Goal: Information Seeking & Learning: Learn about a topic

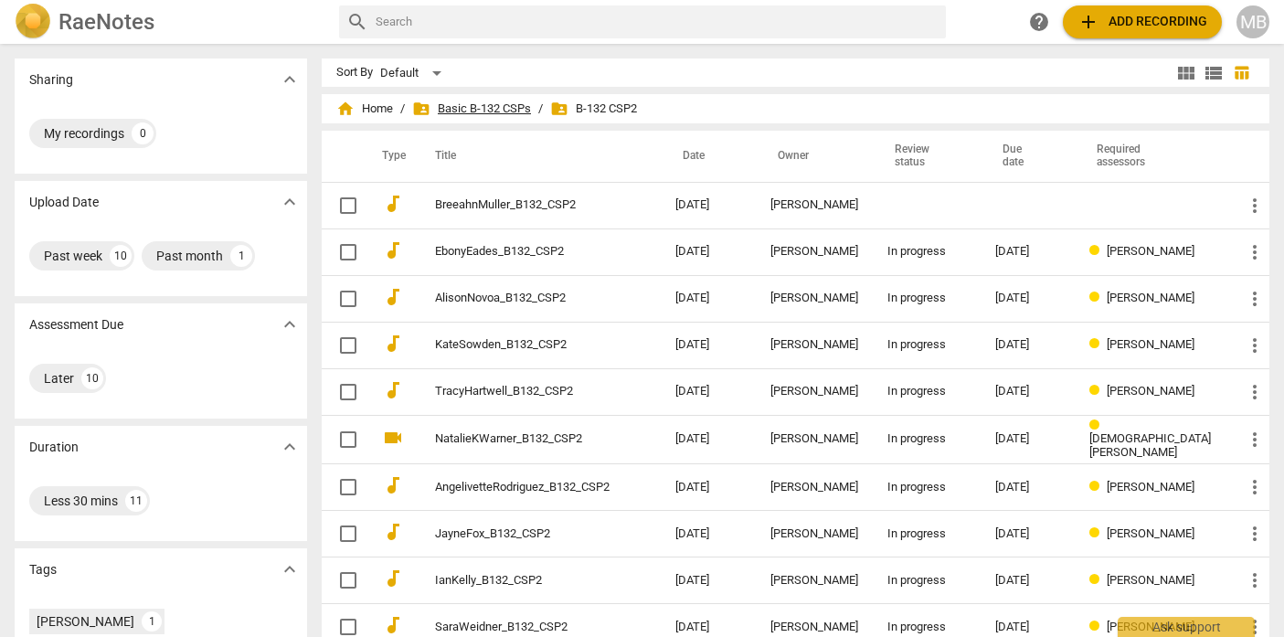
click at [514, 111] on span "folder_shared Basic B-132 CSPs" at bounding box center [471, 109] width 119 height 18
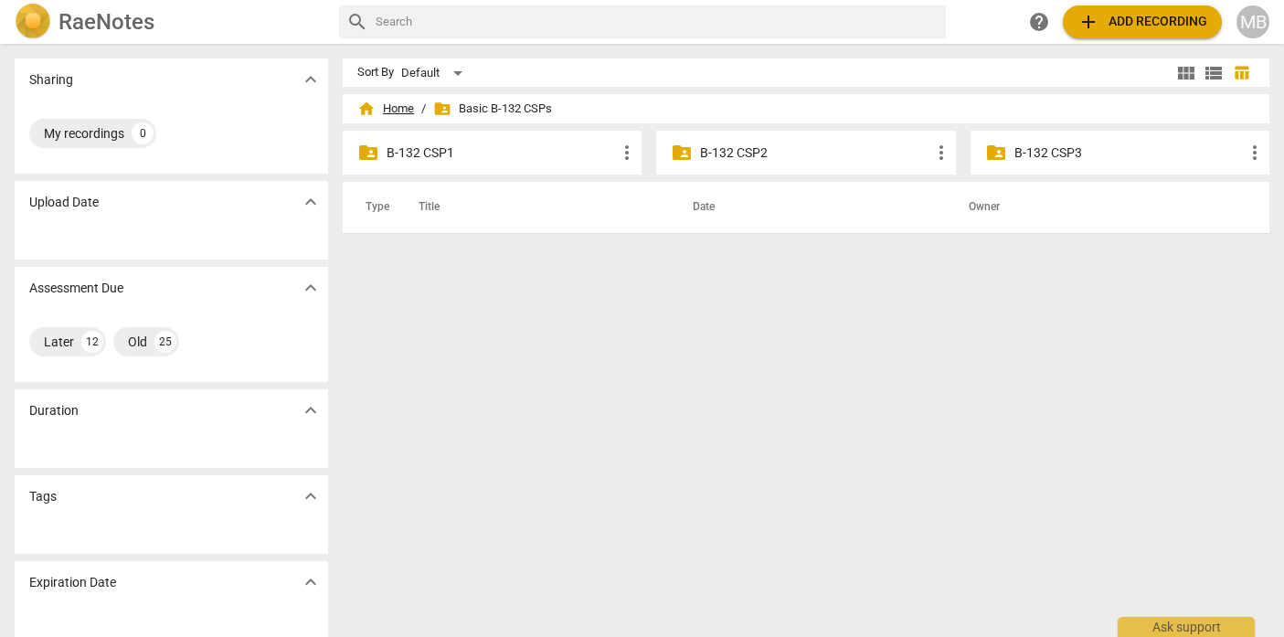
click at [400, 111] on span "home Home" at bounding box center [385, 109] width 57 height 18
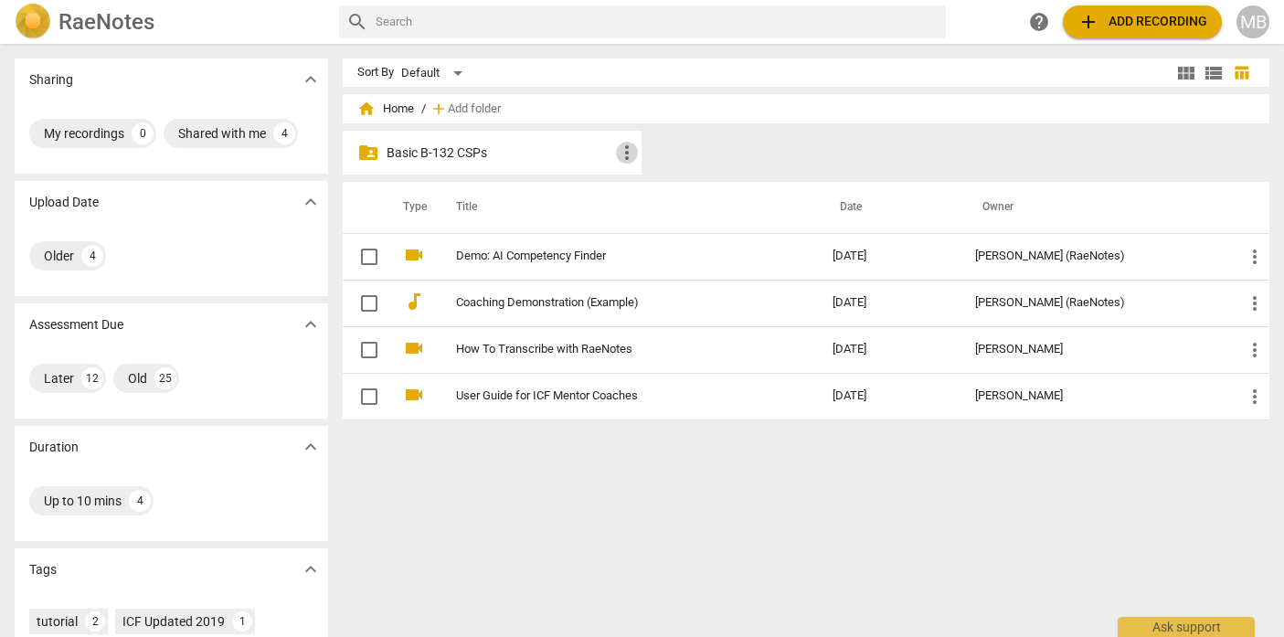
click at [620, 153] on span "more_vert" at bounding box center [627, 153] width 22 height 22
click at [531, 160] on div at bounding box center [642, 318] width 1284 height 637
click at [429, 152] on p "Basic B-132 CSPs" at bounding box center [500, 152] width 229 height 19
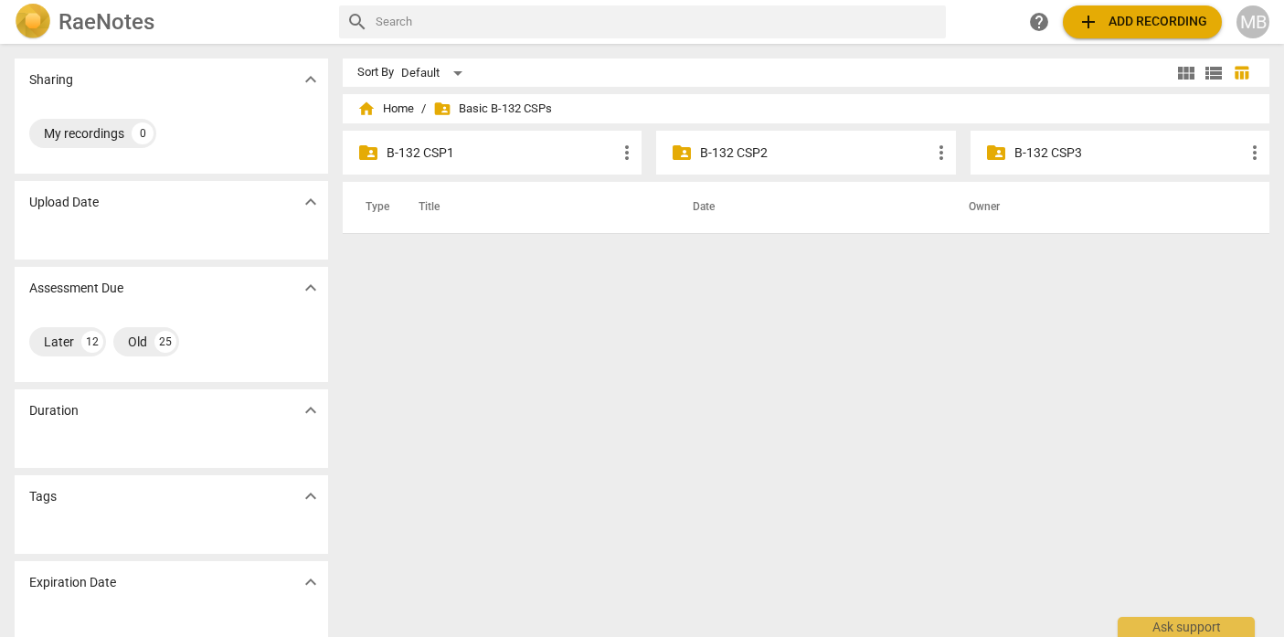
click at [746, 154] on p "B-132 CSP2" at bounding box center [814, 152] width 229 height 19
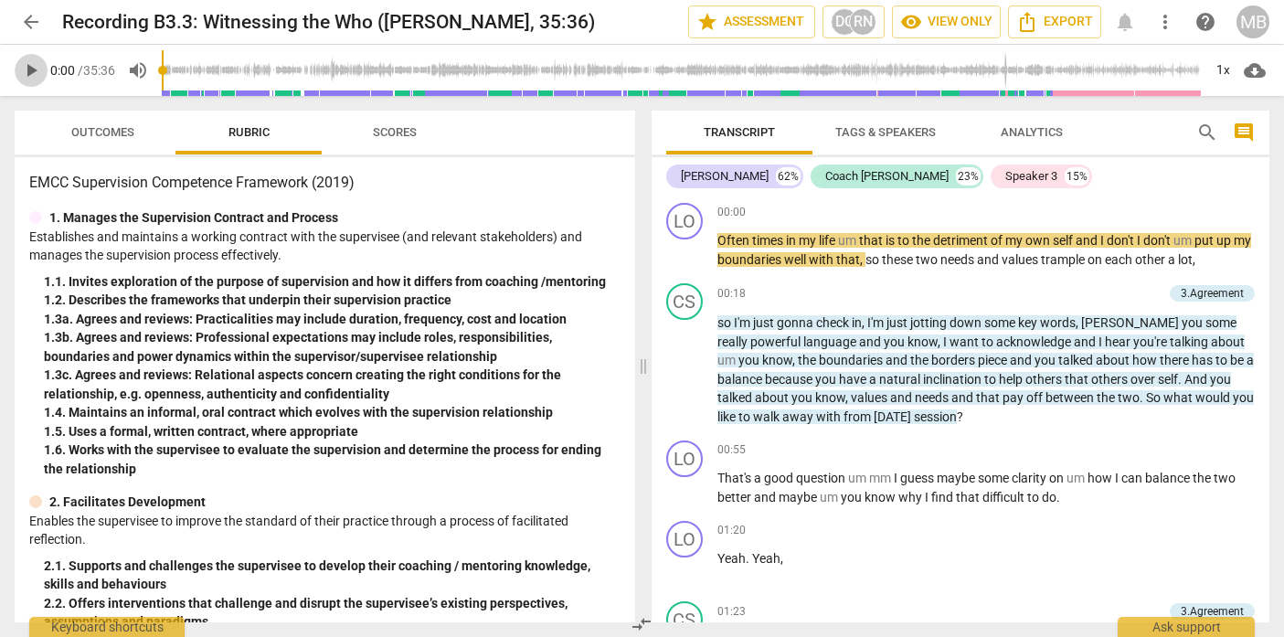
click at [33, 68] on span "play_arrow" at bounding box center [31, 70] width 22 height 22
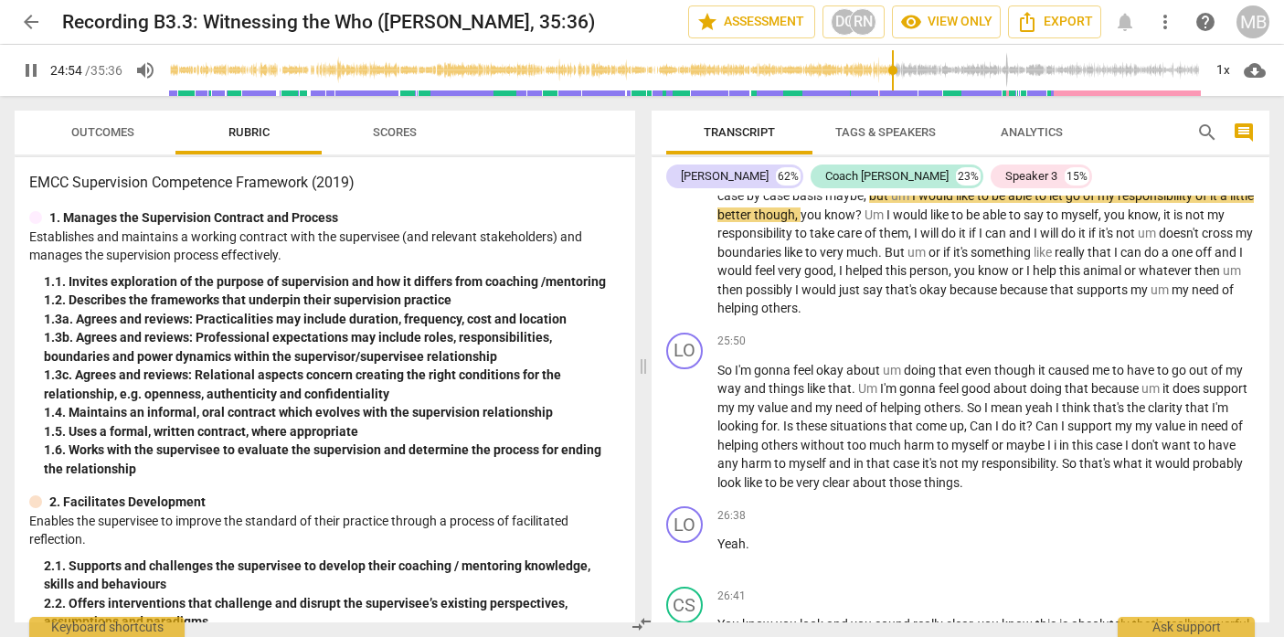
scroll to position [6404, 0]
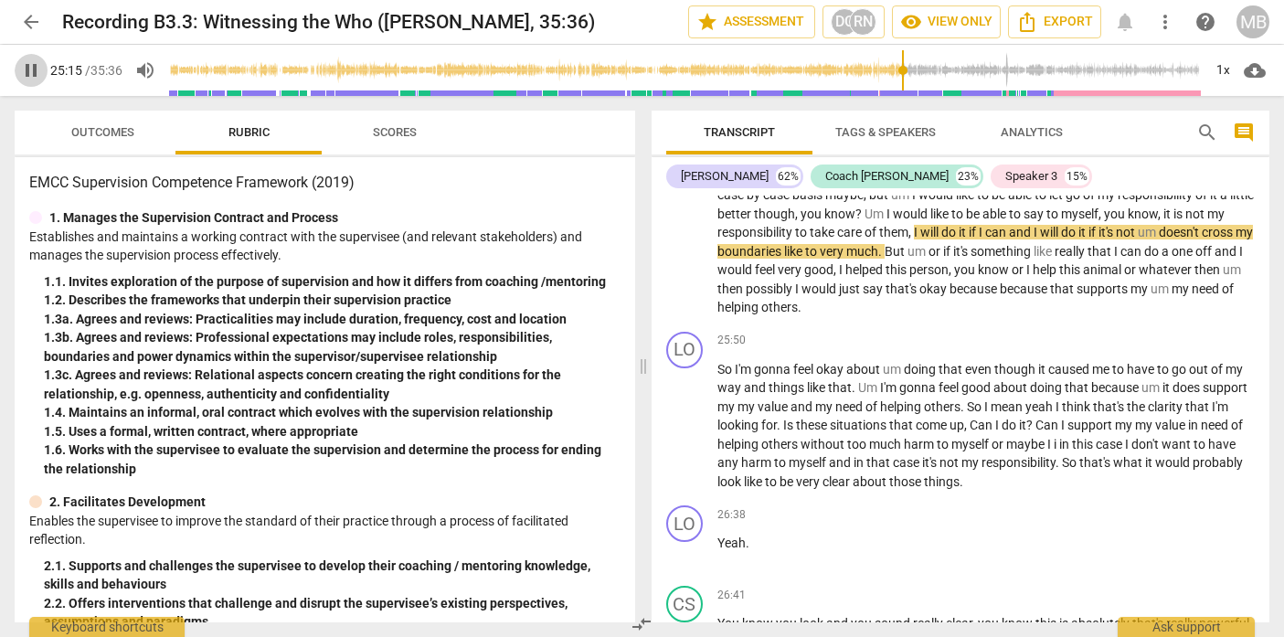
click at [27, 64] on span "pause" at bounding box center [31, 70] width 22 height 22
click at [33, 69] on span "play_arrow" at bounding box center [31, 70] width 22 height 22
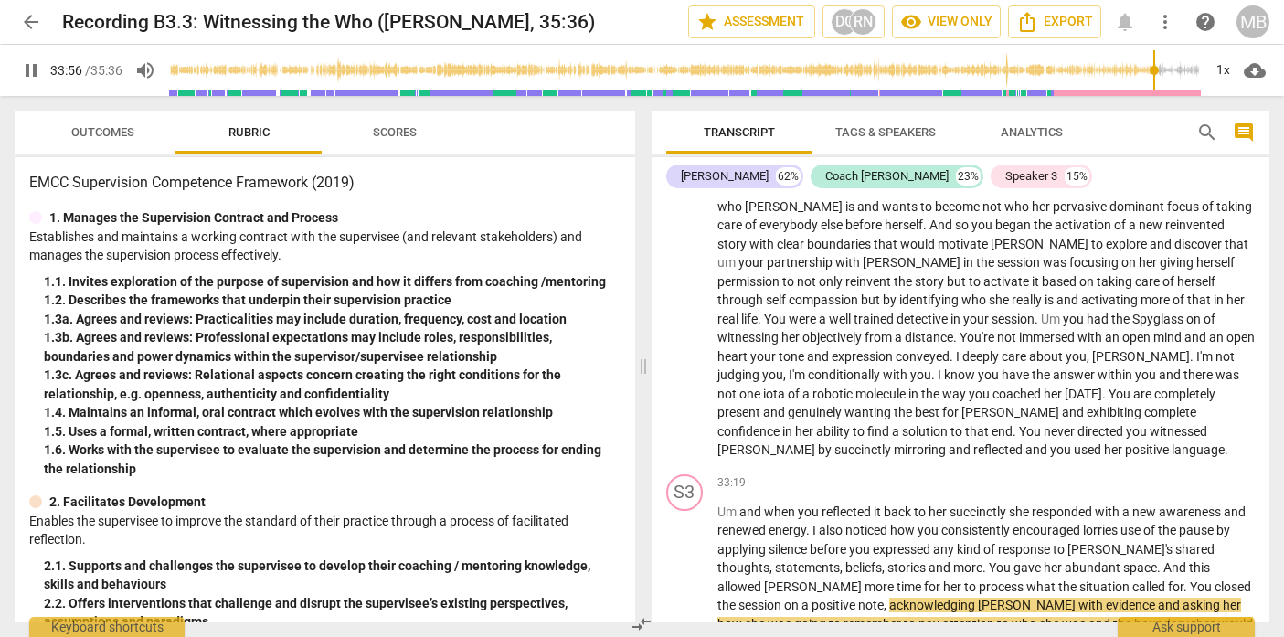
scroll to position [9081, 0]
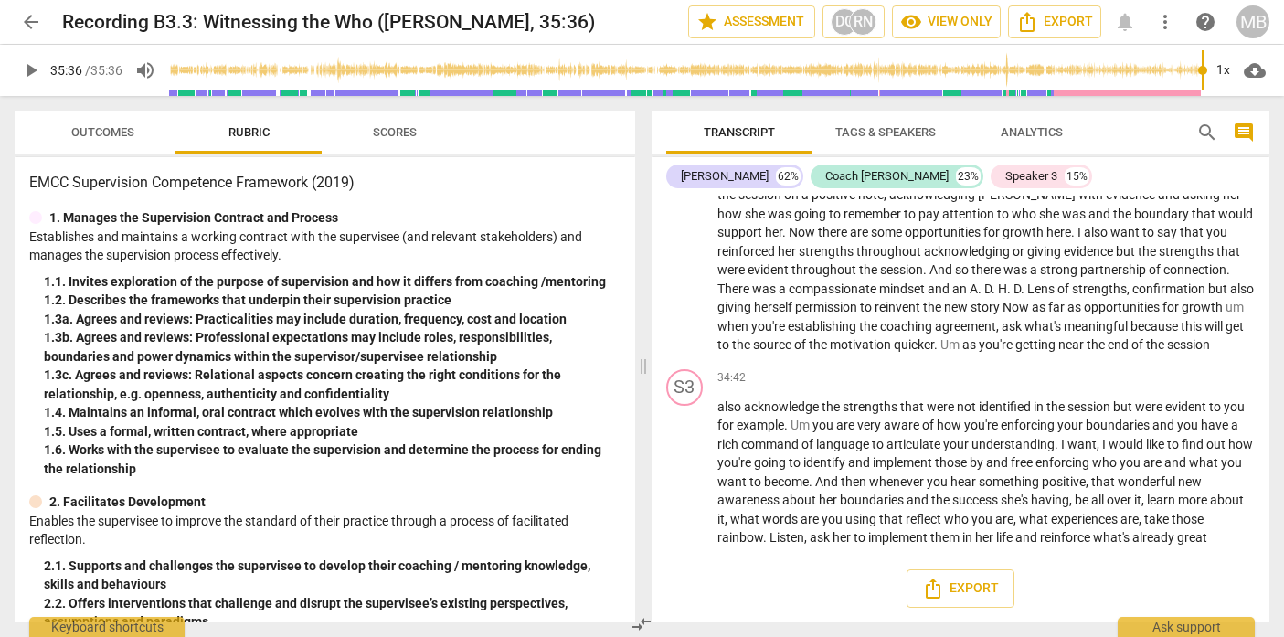
type input "2136"
